Goal: Task Accomplishment & Management: Complete application form

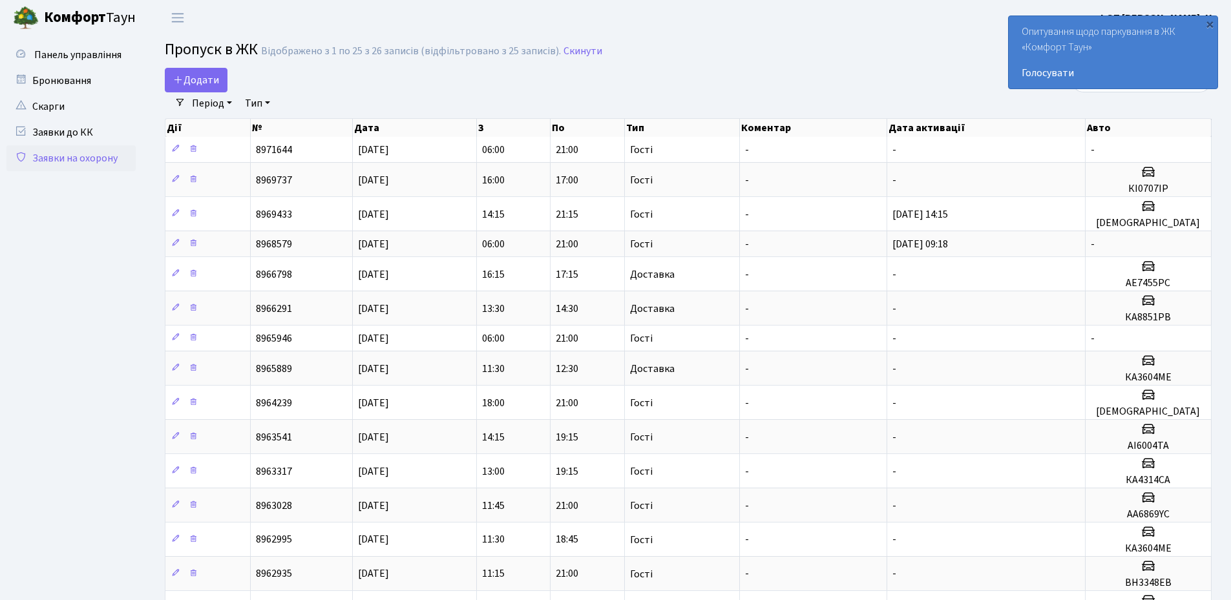
select select "25"
click at [1212, 21] on div "×" at bounding box center [1209, 23] width 13 height 13
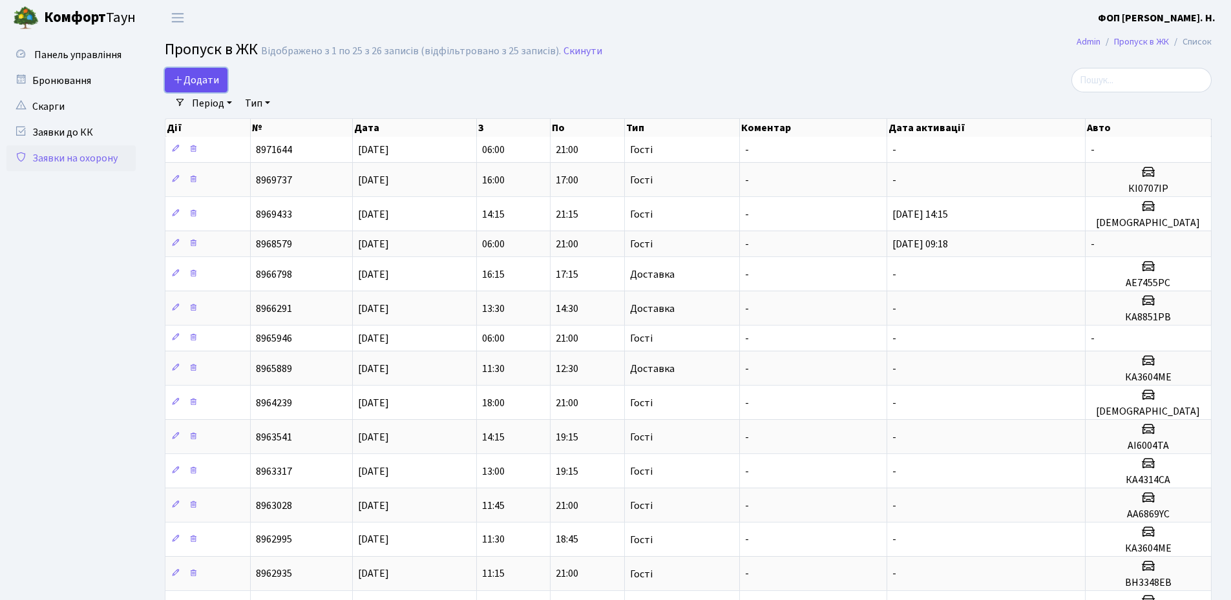
click at [204, 72] on link "Додати" at bounding box center [196, 80] width 63 height 25
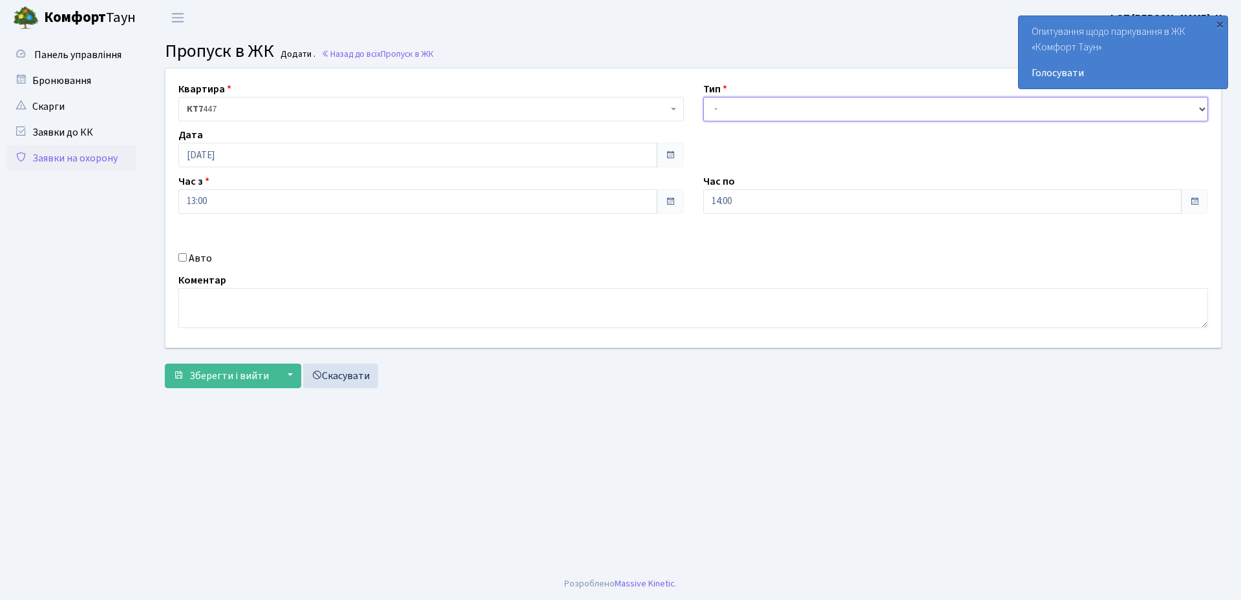
drag, startPoint x: 926, startPoint y: 107, endPoint x: 904, endPoint y: 117, distance: 23.4
click at [925, 107] on select "- Доставка Таксі Гості Сервіс" at bounding box center [955, 109] width 505 height 25
select select "3"
click at [703, 97] on select "- Доставка Таксі Гості Сервіс" at bounding box center [955, 109] width 505 height 25
click at [748, 204] on input "14:00" at bounding box center [942, 201] width 479 height 25
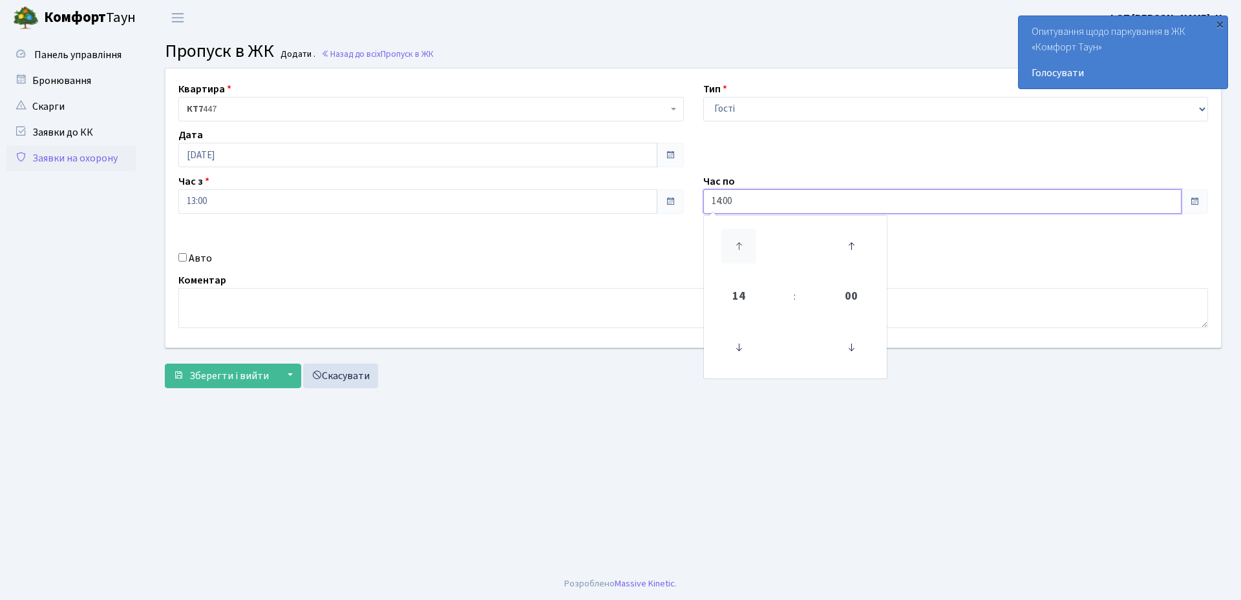
click at [748, 238] on icon at bounding box center [738, 246] width 35 height 35
type input "18:00"
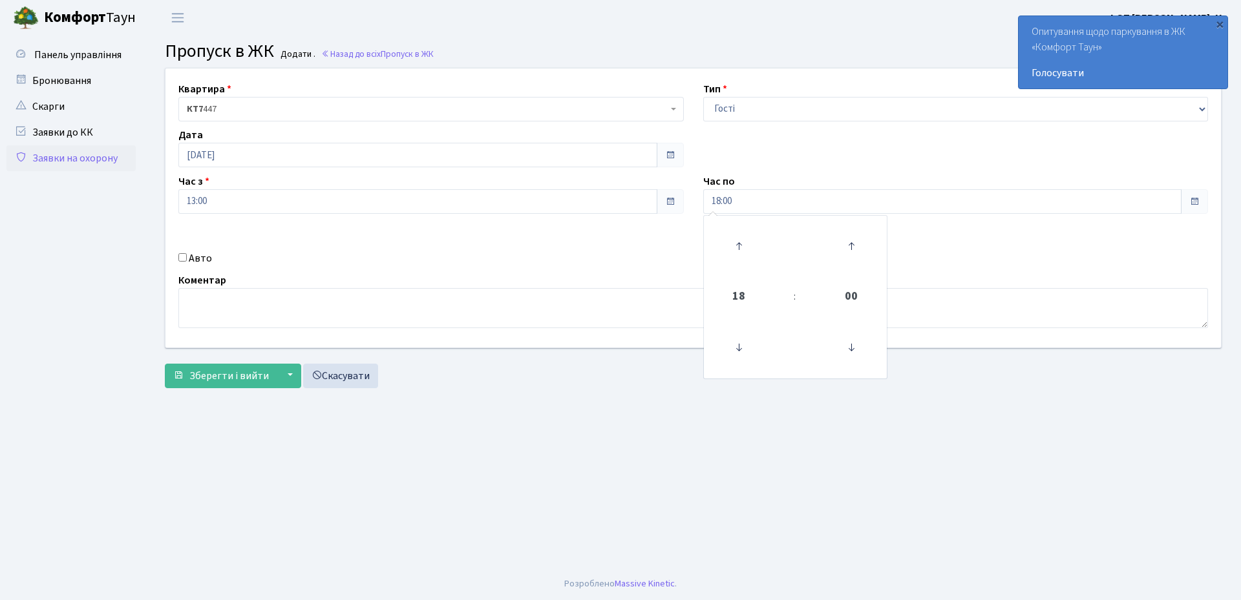
click at [200, 260] on label "Авто" at bounding box center [200, 259] width 23 height 16
click at [187, 260] on input "Авто" at bounding box center [182, 257] width 8 height 8
checkbox input "true"
paste input "ка4314са"
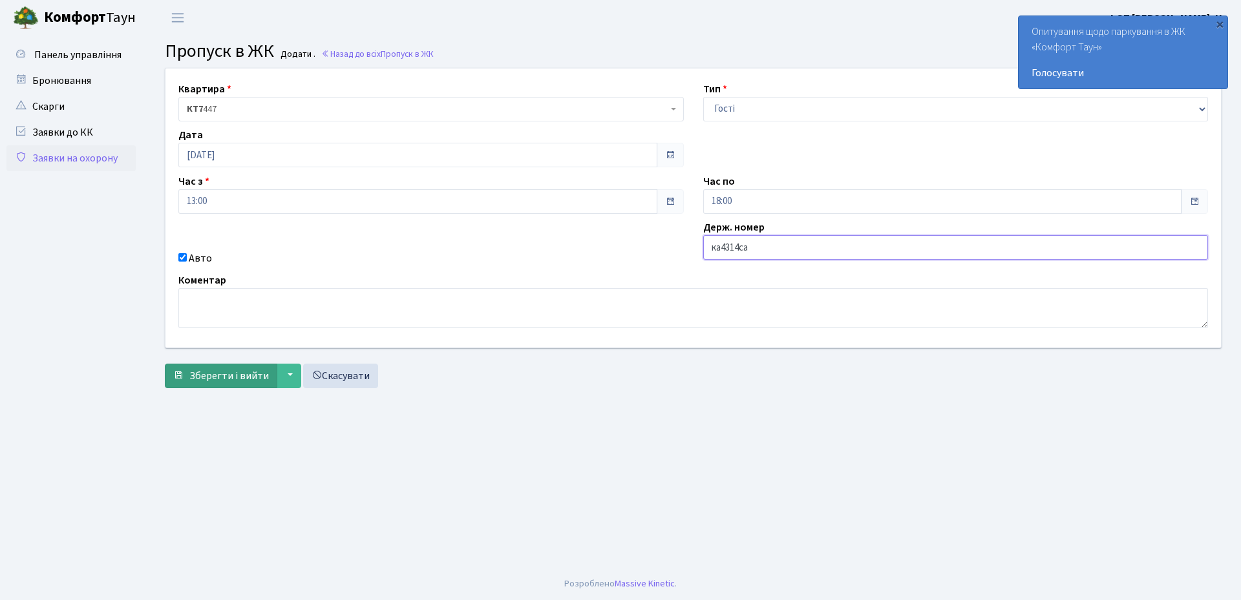
type input "ка4314са"
click at [182, 378] on span "submit" at bounding box center [178, 375] width 10 height 10
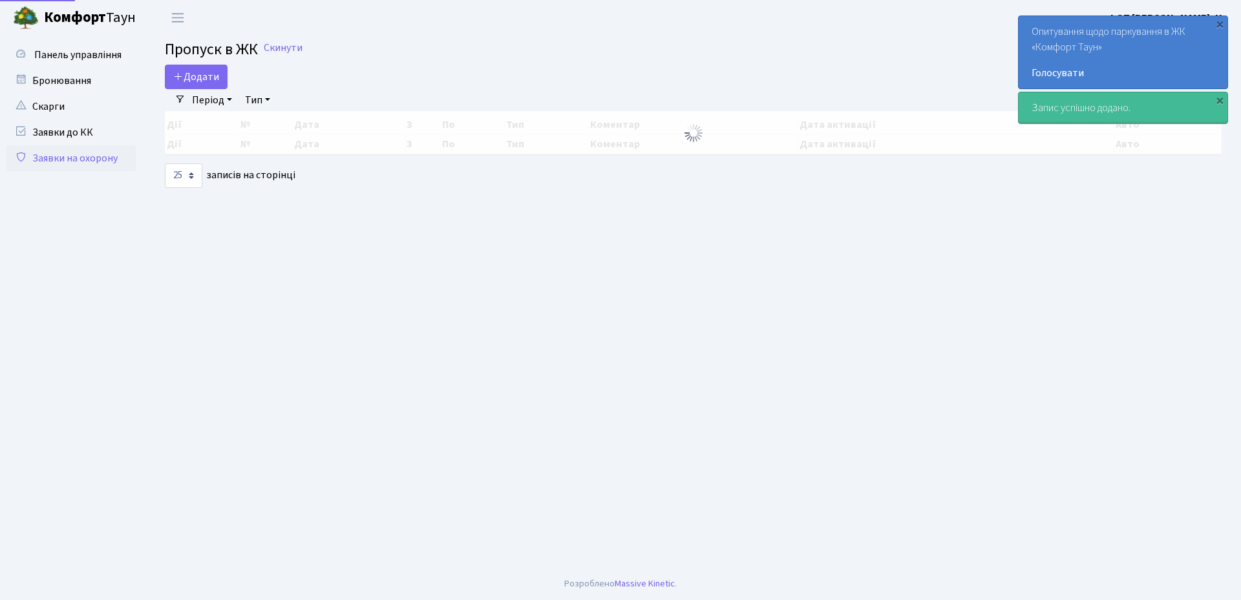
select select "25"
